Goal: Transaction & Acquisition: Purchase product/service

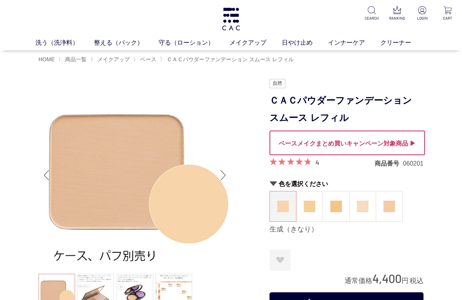
click at [310, 207] on img at bounding box center [310, 207] width 12 height 12
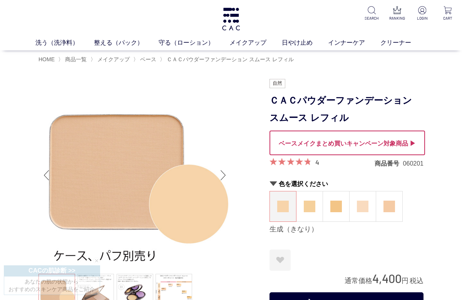
click at [150, 61] on span "ベース" at bounding box center [148, 59] width 16 height 6
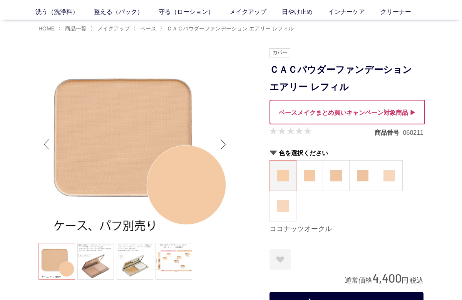
scroll to position [32, 0]
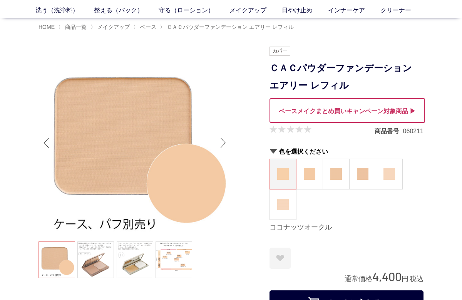
click at [284, 168] on img at bounding box center [283, 174] width 12 height 12
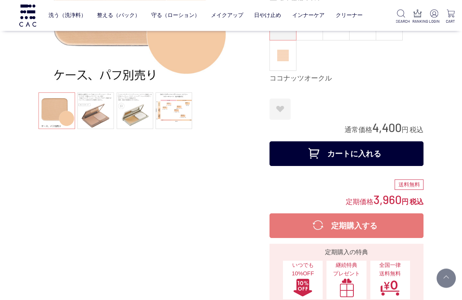
scroll to position [131, 0]
click at [409, 148] on button "カートに入れる" at bounding box center [347, 153] width 154 height 25
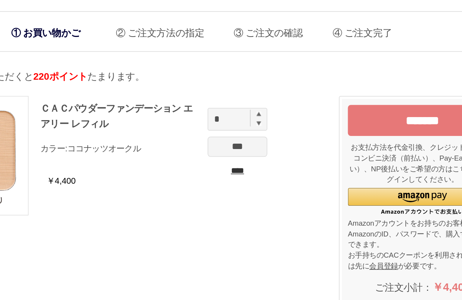
click at [263, 77] on img at bounding box center [264, 78] width 3 height 3
type input "*"
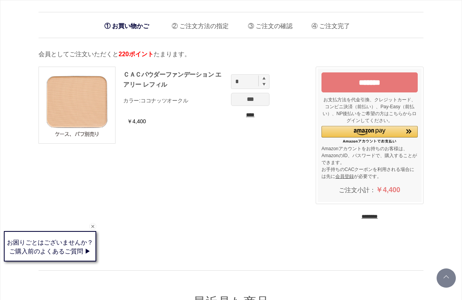
click at [256, 101] on input "***" at bounding box center [250, 99] width 39 height 13
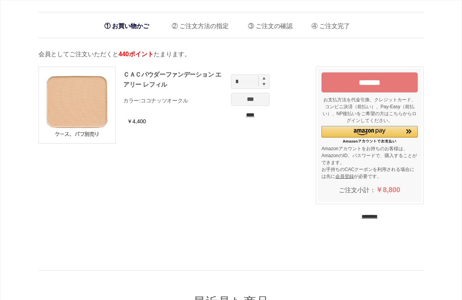
click at [390, 87] on input "*******" at bounding box center [370, 82] width 96 height 20
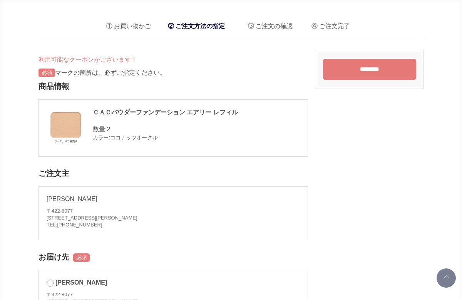
click at [133, 27] on li "お買い物かご" at bounding box center [126, 24] width 50 height 16
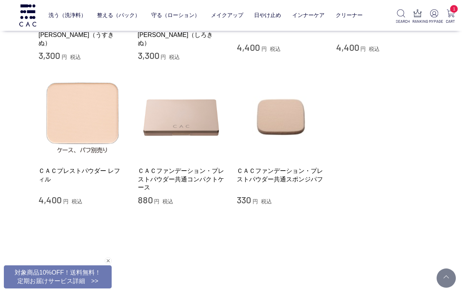
scroll to position [195, 0]
click at [78, 94] on img at bounding box center [83, 117] width 88 height 88
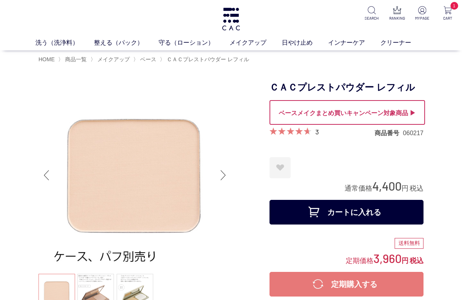
click at [362, 218] on button "カートに入れる" at bounding box center [347, 212] width 154 height 25
click at [195, 43] on link "守る（ローション）" at bounding box center [194, 42] width 71 height 9
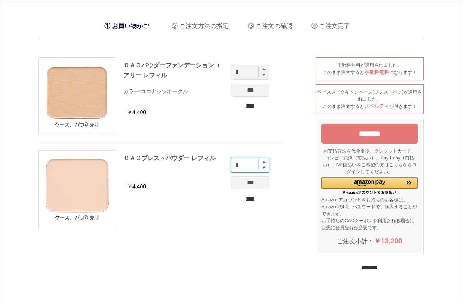
click at [266, 158] on input "*" at bounding box center [250, 165] width 39 height 15
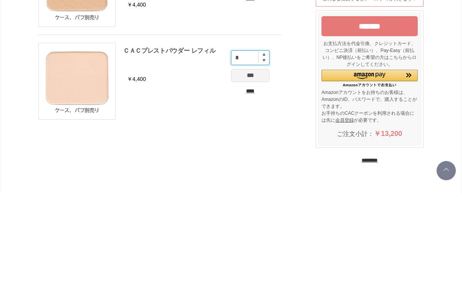
click at [266, 158] on input "*" at bounding box center [250, 165] width 39 height 15
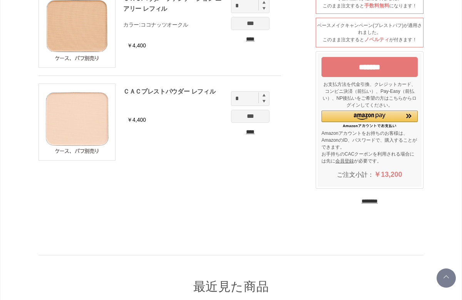
scroll to position [67, 0]
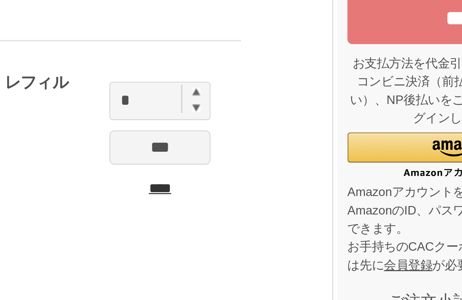
click at [263, 94] on img at bounding box center [264, 95] width 3 height 3
type input "*"
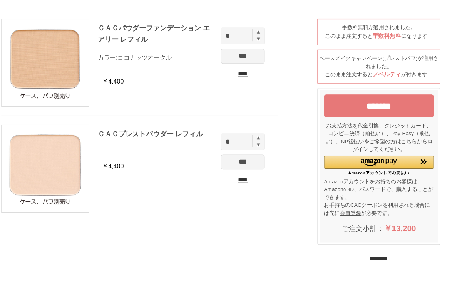
scroll to position [0, 0]
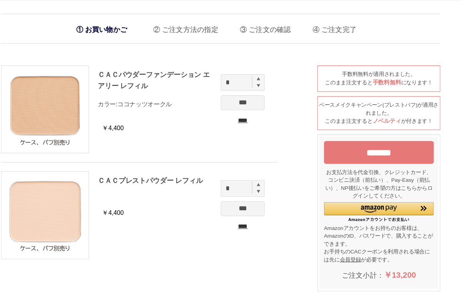
click at [101, 27] on li "お買い物かご" at bounding box center [127, 26] width 52 height 16
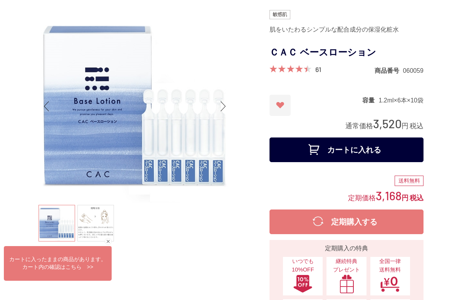
scroll to position [81, 0]
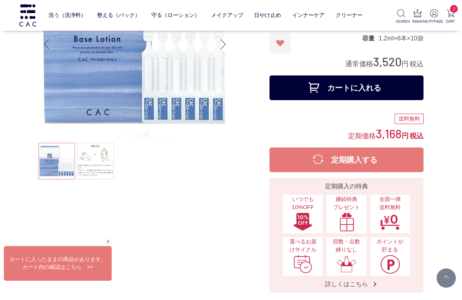
click at [380, 81] on button "カートに入れる" at bounding box center [347, 88] width 154 height 25
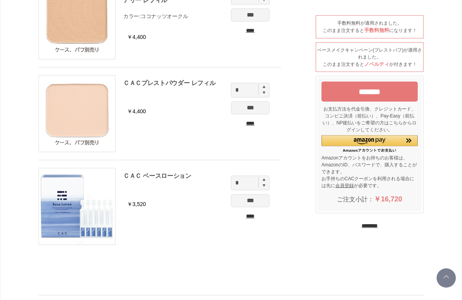
scroll to position [91, 0]
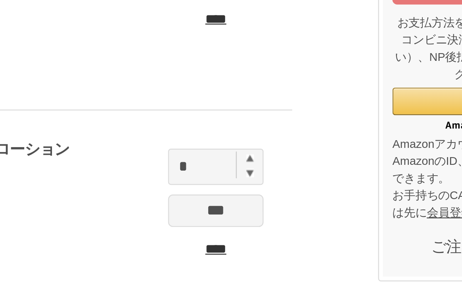
click at [263, 163] on img at bounding box center [264, 164] width 3 height 3
type input "*"
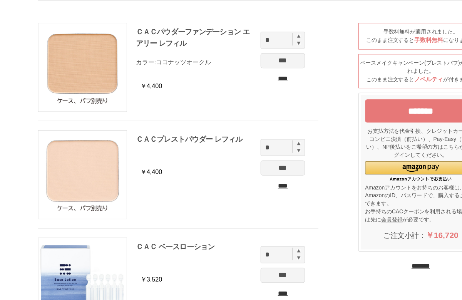
scroll to position [34, 0]
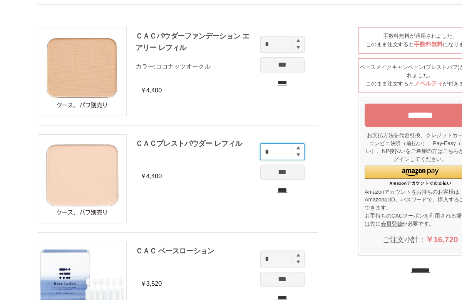
click at [258, 126] on input "*" at bounding box center [250, 131] width 39 height 15
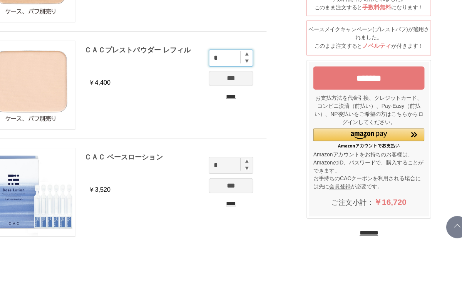
click at [231, 124] on input "*" at bounding box center [250, 131] width 39 height 15
click at [263, 127] on img at bounding box center [264, 128] width 3 height 3
type input "*"
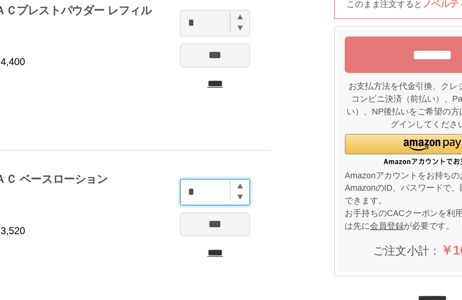
click at [231, 176] on input "*" at bounding box center [250, 183] width 39 height 15
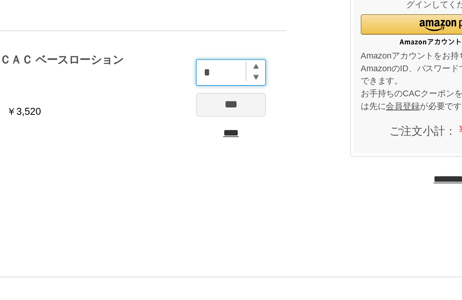
click at [231, 176] on input "*" at bounding box center [250, 183] width 39 height 15
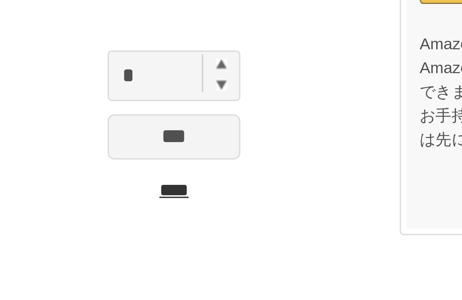
click at [263, 178] on img at bounding box center [264, 179] width 3 height 3
type input "*"
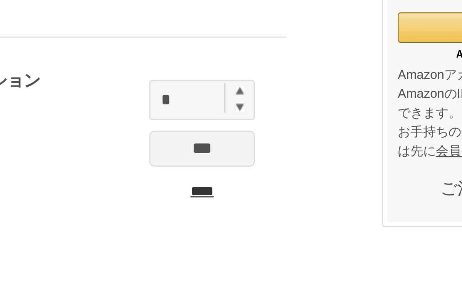
scroll to position [98, 0]
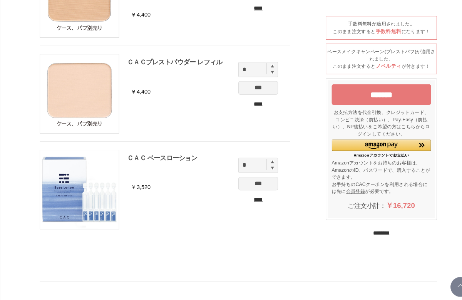
click at [398, 92] on input "*******" at bounding box center [370, 92] width 96 height 20
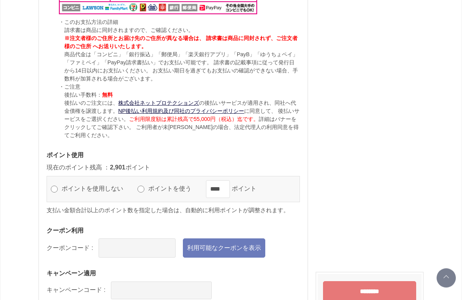
scroll to position [986, 0]
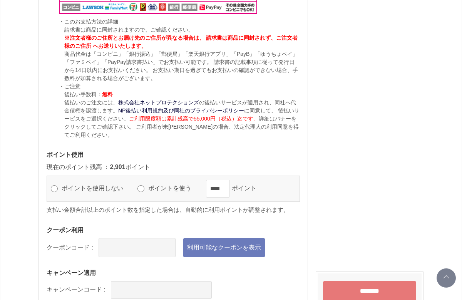
click at [236, 246] on link "利用可能なクーポンを表示" at bounding box center [224, 247] width 82 height 19
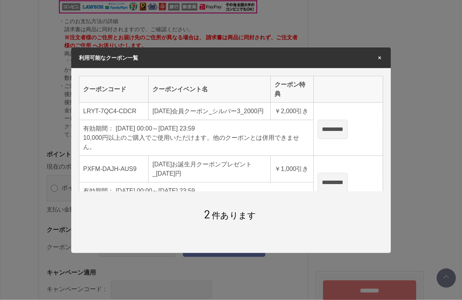
scroll to position [0, 0]
click at [348, 136] on input "*********" at bounding box center [333, 129] width 30 height 19
type input "**********"
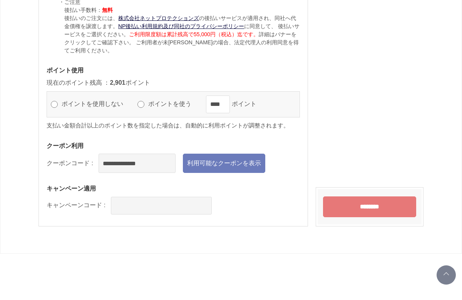
scroll to position [1067, 0]
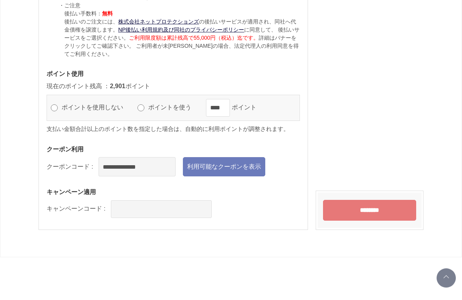
click at [387, 206] on input "********" at bounding box center [369, 210] width 93 height 21
